Goal: Task Accomplishment & Management: Use online tool/utility

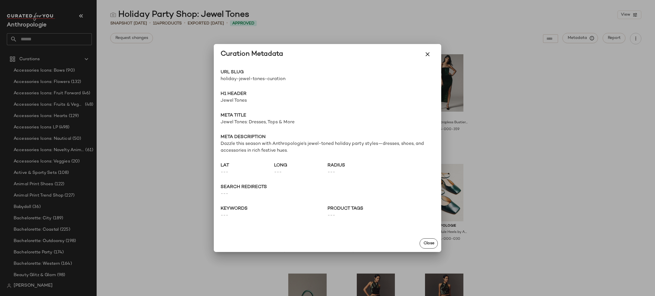
click at [180, 95] on div at bounding box center [327, 148] width 655 height 296
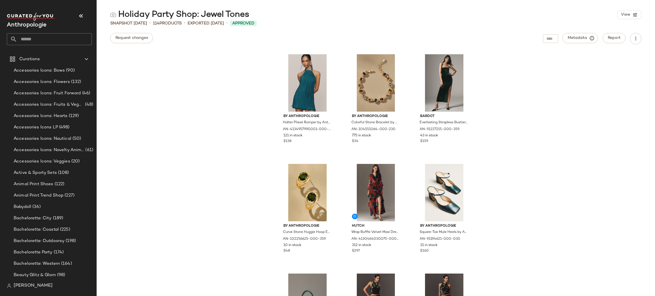
click at [38, 44] on input "text" at bounding box center [54, 39] width 75 height 12
type input "*"
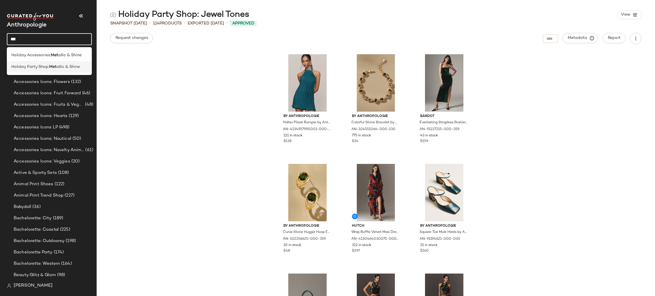
type input "***"
click at [55, 70] on div "Holiday Party Shop: Met allic & Shine" at bounding box center [49, 67] width 85 height 12
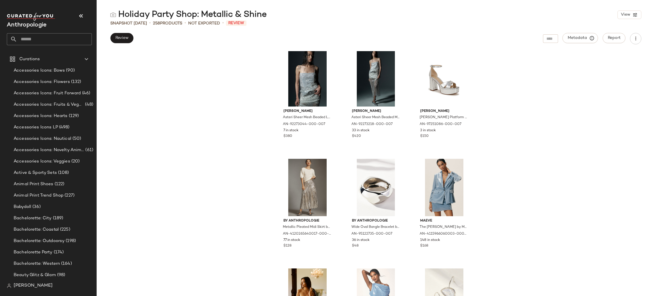
scroll to position [3191, 0]
click at [450, 89] on div at bounding box center [443, 77] width 57 height 57
click at [468, 53] on div at bounding box center [465, 57] width 11 height 11
drag, startPoint x: 277, startPoint y: 15, endPoint x: 137, endPoint y: 11, distance: 139.9
click at [137, 11] on div "Holiday Party Shop: Metallic & Shine View" at bounding box center [376, 14] width 558 height 11
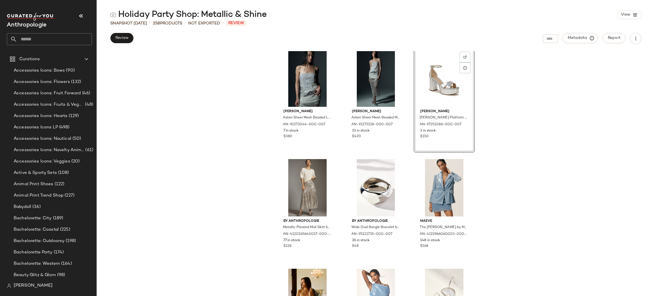
click at [270, 8] on main "Holiday Party Shop: Metallic & Shine View Snapshot [DATE] • 258 Products • Not …" at bounding box center [327, 148] width 655 height 296
drag, startPoint x: 271, startPoint y: 13, endPoint x: 171, endPoint y: 11, distance: 99.5
click at [171, 11] on div "Holiday Party Shop: Metallic & Shine View" at bounding box center [376, 14] width 558 height 11
click at [123, 16] on div "Holiday Party Shop: Metallic & Shine" at bounding box center [188, 14] width 156 height 11
drag, startPoint x: 119, startPoint y: 15, endPoint x: 263, endPoint y: 17, distance: 144.4
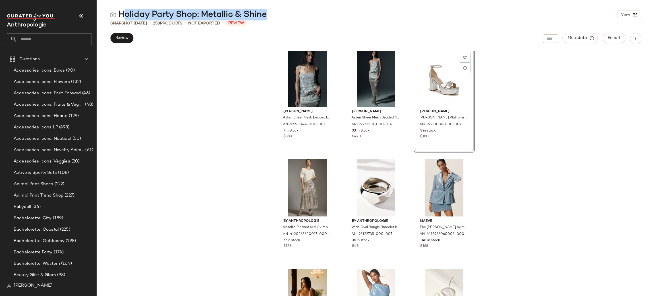
click at [263, 17] on div "Holiday Party Shop: Metallic & Shine" at bounding box center [188, 14] width 156 height 11
copy div "Holiday Party Shop: Metallic & Shin"
click at [119, 39] on span "Review" at bounding box center [121, 38] width 13 height 5
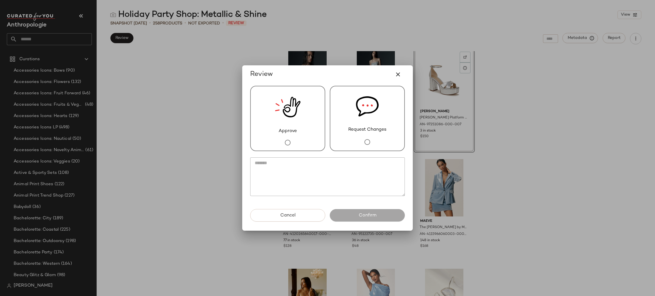
click at [277, 131] on div "Approve" at bounding box center [287, 118] width 75 height 65
click at [370, 223] on div "Cancel Confirm" at bounding box center [328, 220] width 164 height 22
click at [364, 213] on span "Confirm" at bounding box center [367, 215] width 18 height 5
